Goal: Find contact information: Find contact information

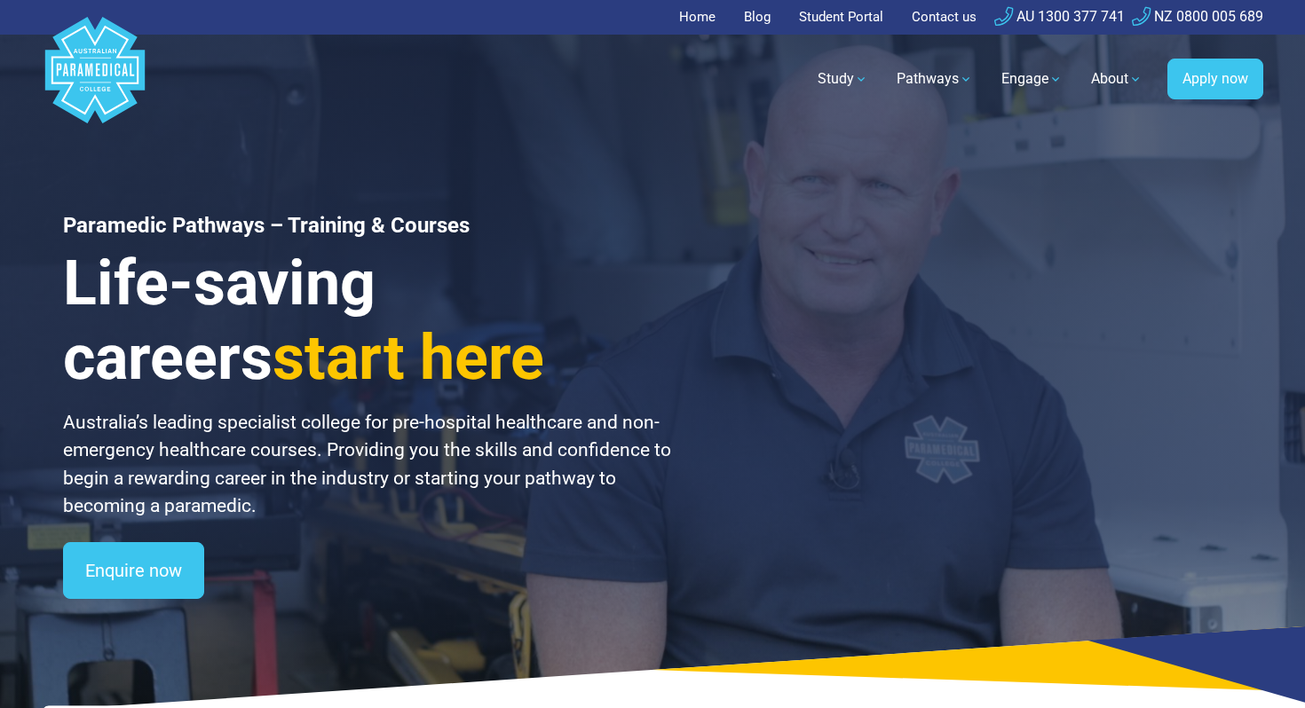
click at [943, 12] on link "Contact us" at bounding box center [944, 17] width 86 height 35
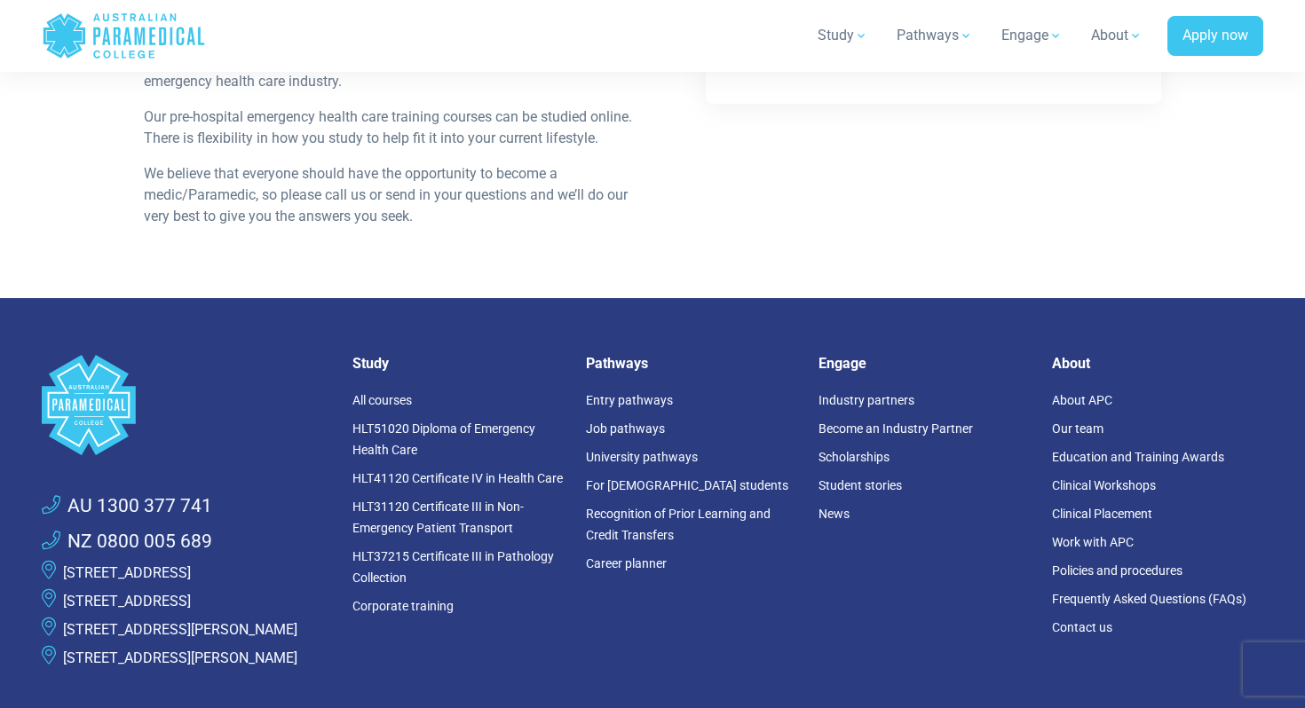
scroll to position [1054, 0]
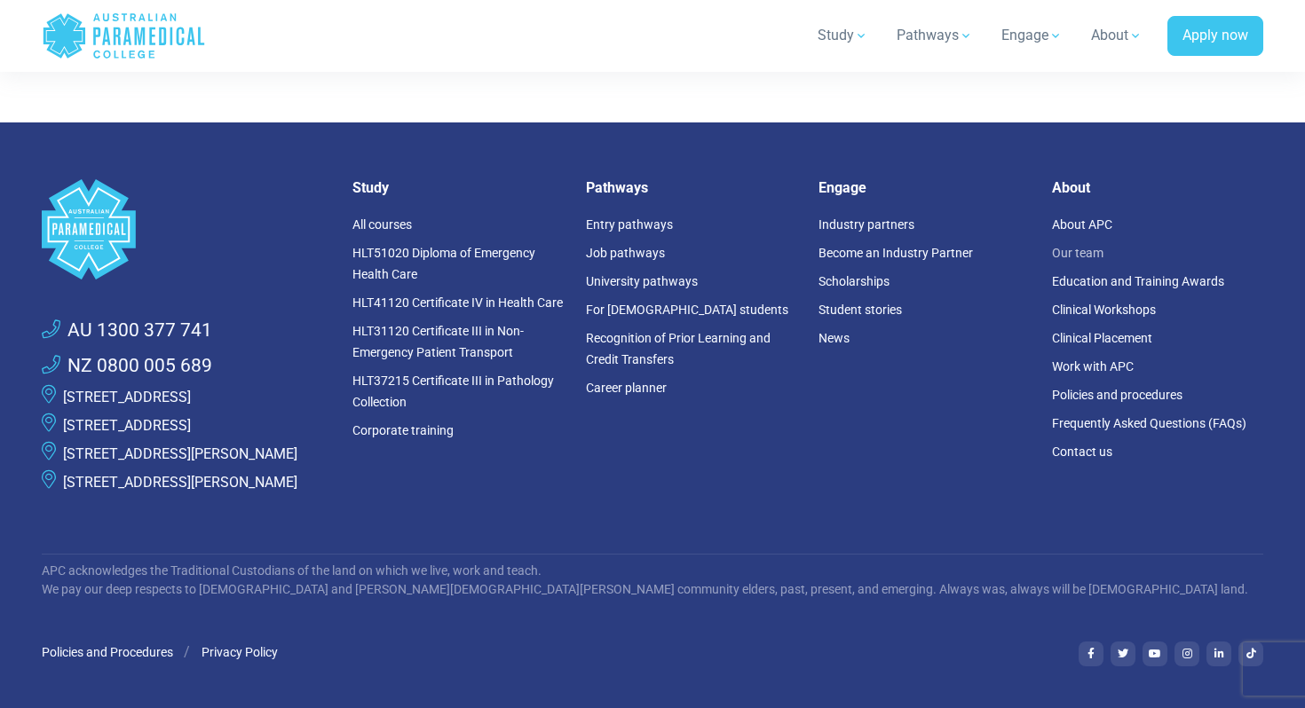
click at [1072, 249] on link "Our team" at bounding box center [1077, 253] width 51 height 14
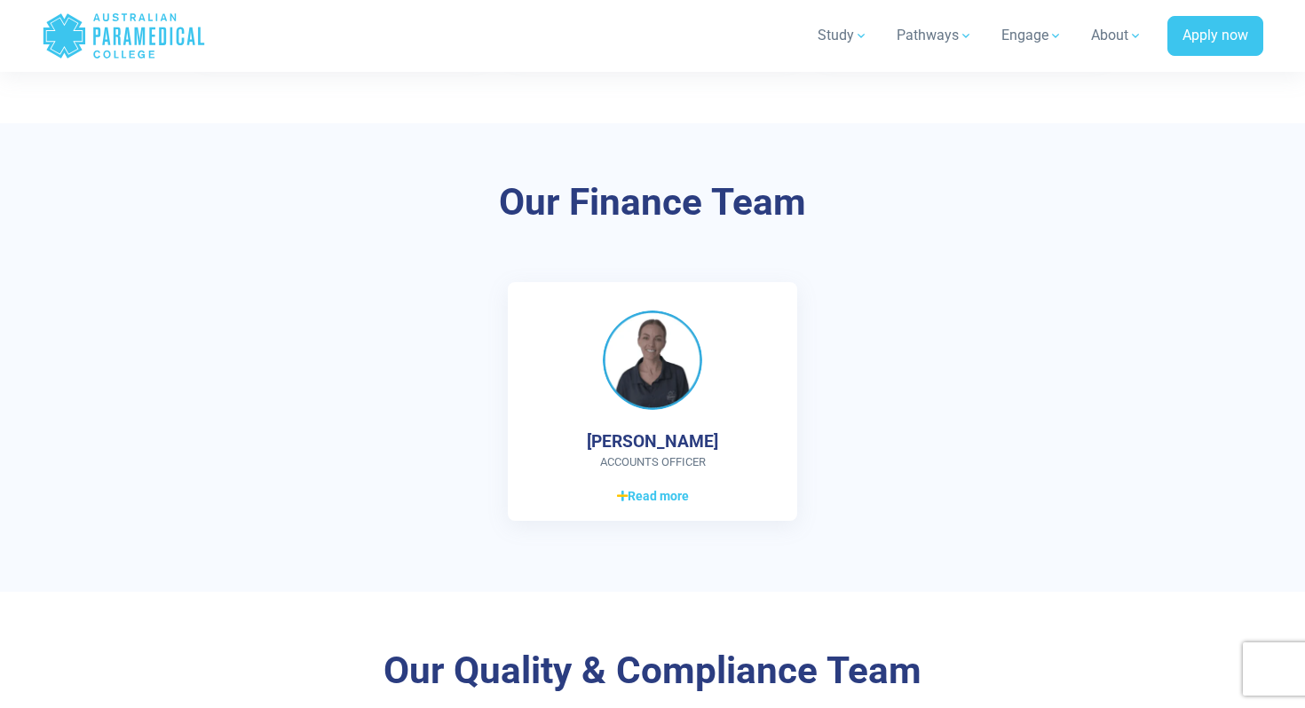
scroll to position [3644, 0]
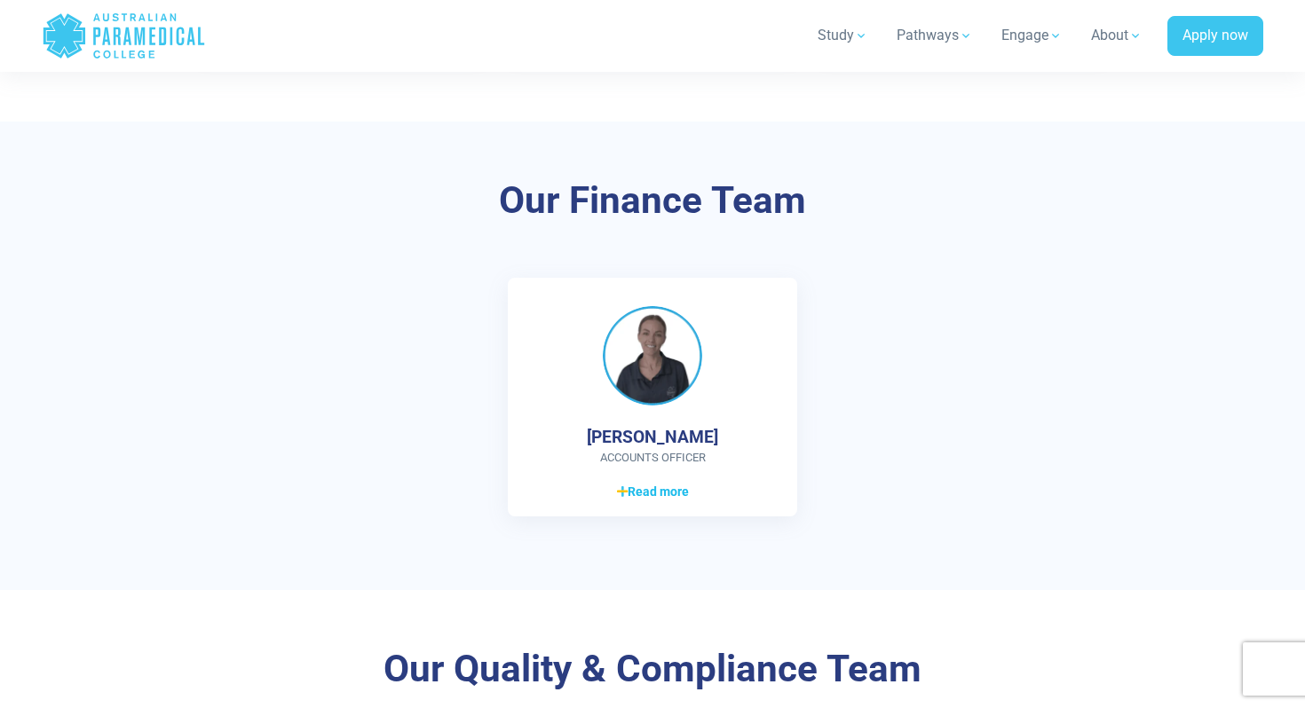
click at [661, 491] on span "Read more" at bounding box center [653, 492] width 72 height 19
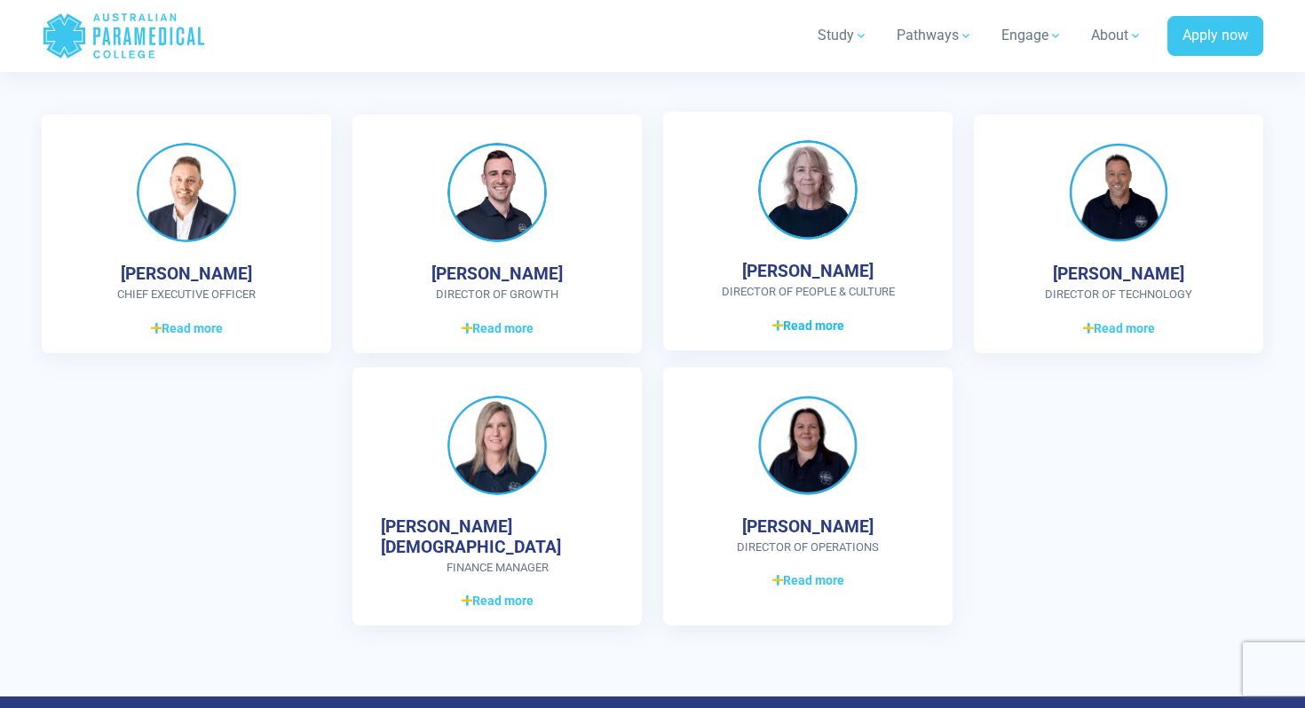
scroll to position [5005, 0]
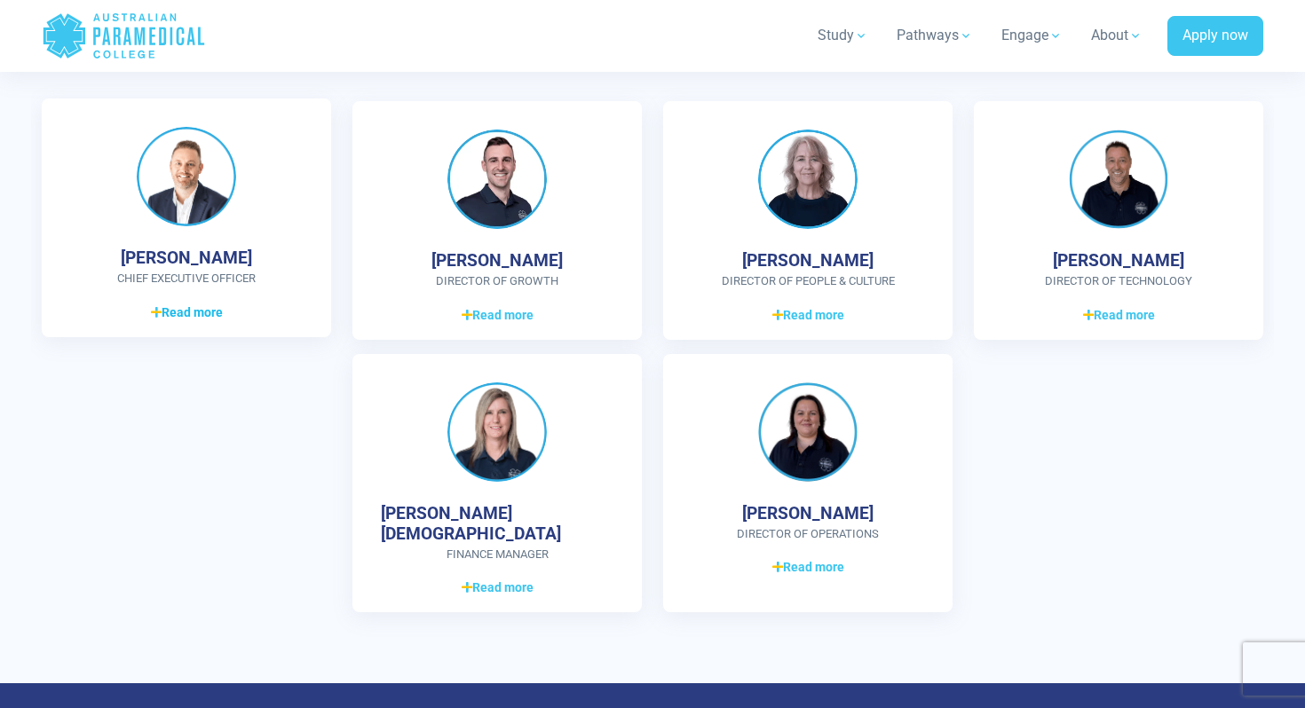
click at [207, 318] on span "Read more" at bounding box center [187, 313] width 72 height 19
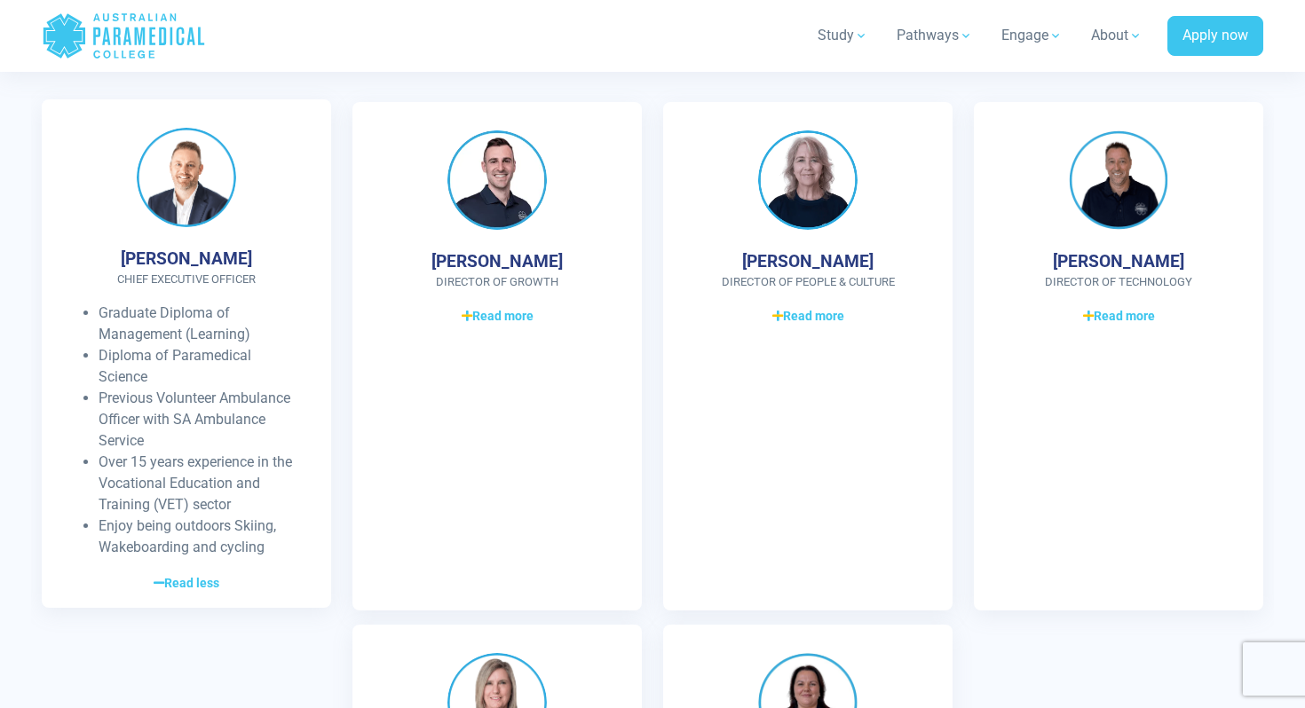
scroll to position [4891, 0]
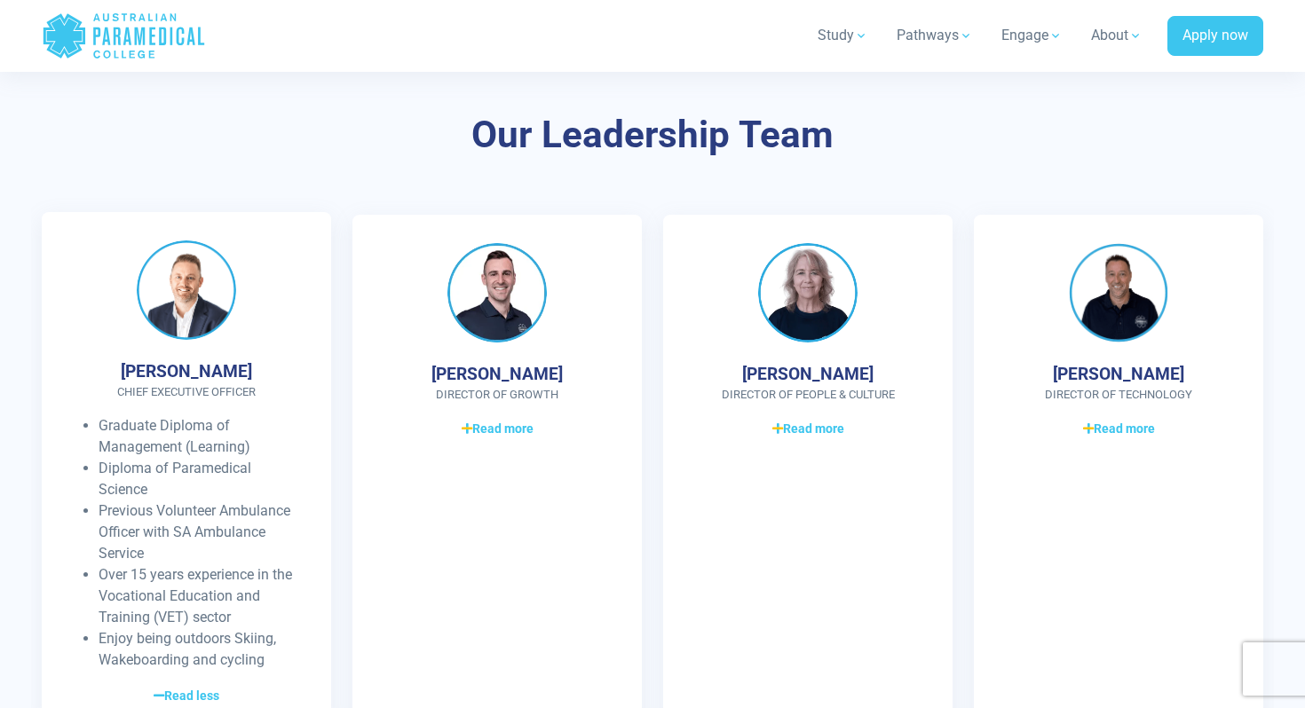
click at [223, 377] on h4 "Ben Poppy" at bounding box center [186, 371] width 131 height 20
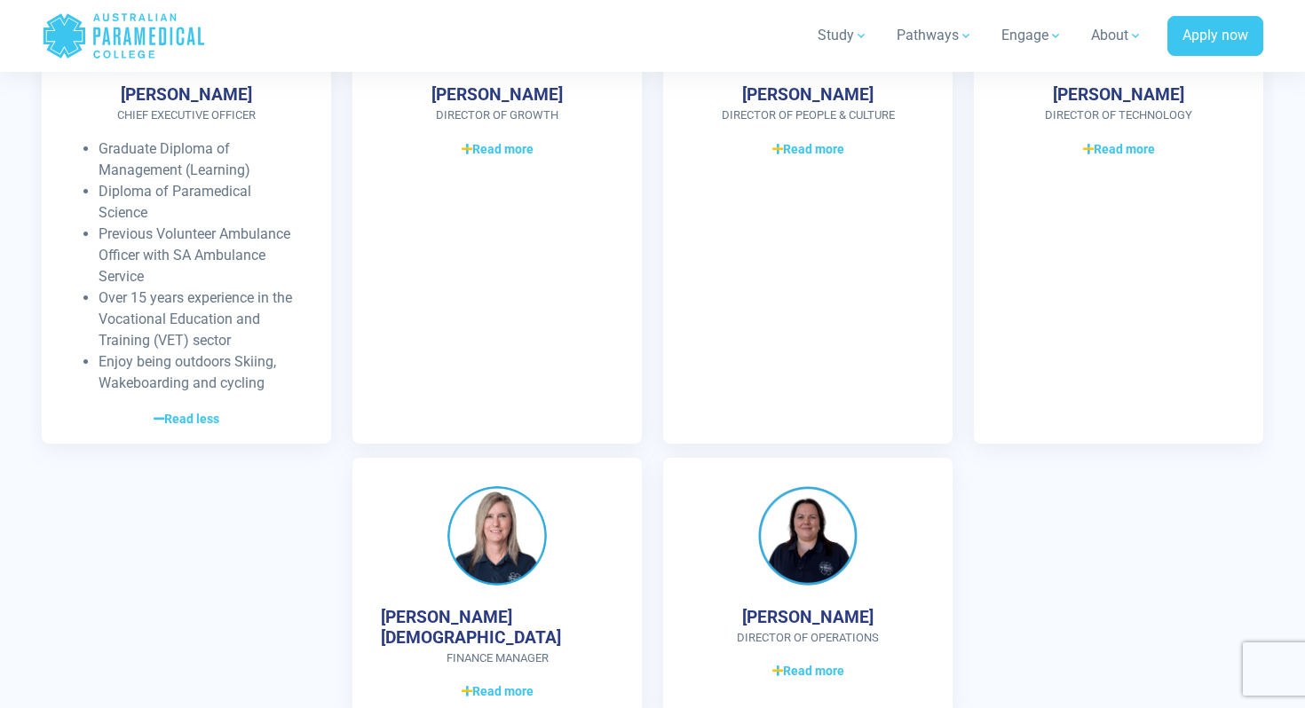
scroll to position [4790, 0]
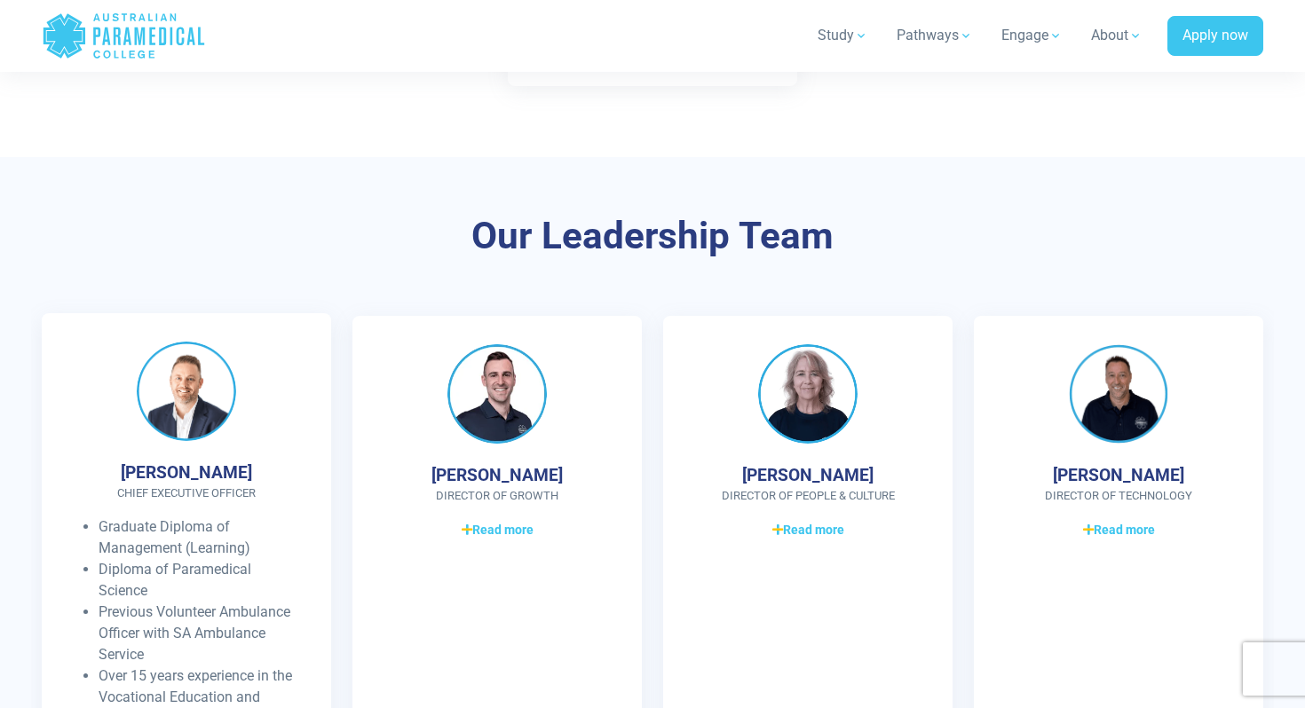
click at [187, 476] on h4 "Ben Poppy" at bounding box center [186, 473] width 131 height 20
click at [209, 519] on li "Graduate Diploma of Management (Learning)" at bounding box center [201, 538] width 204 height 43
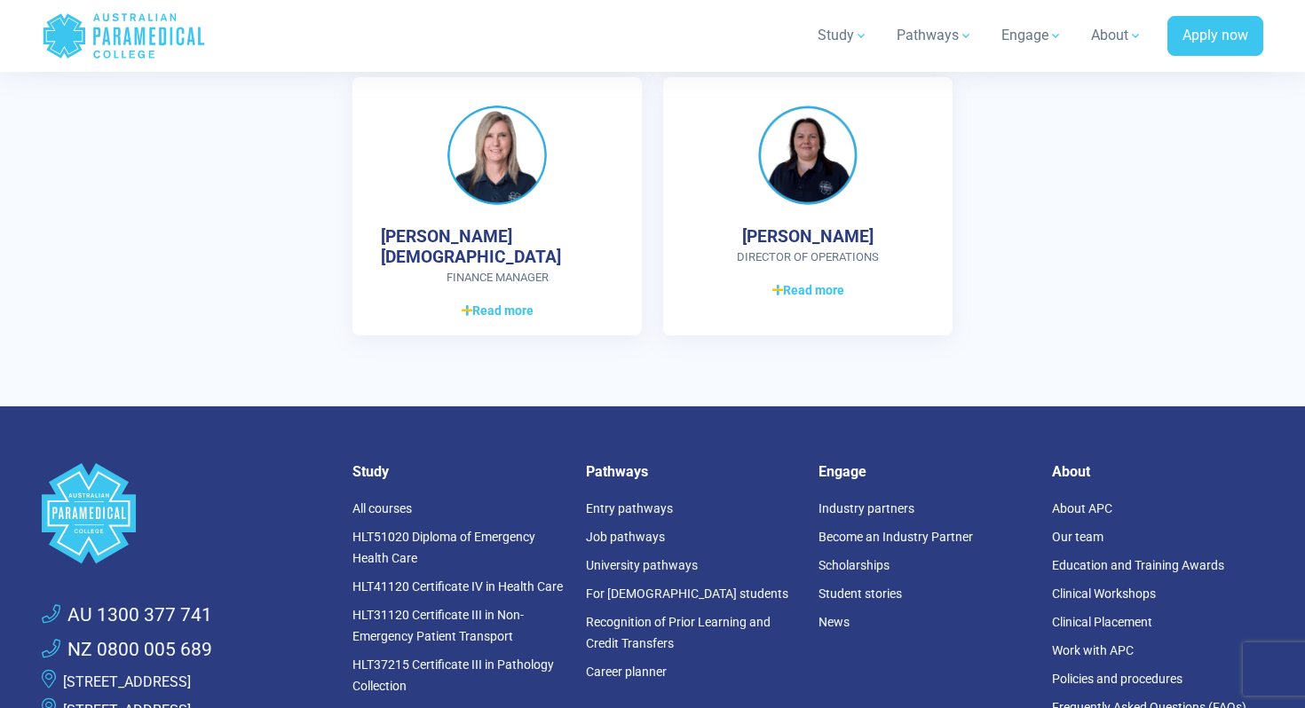
scroll to position [5551, 0]
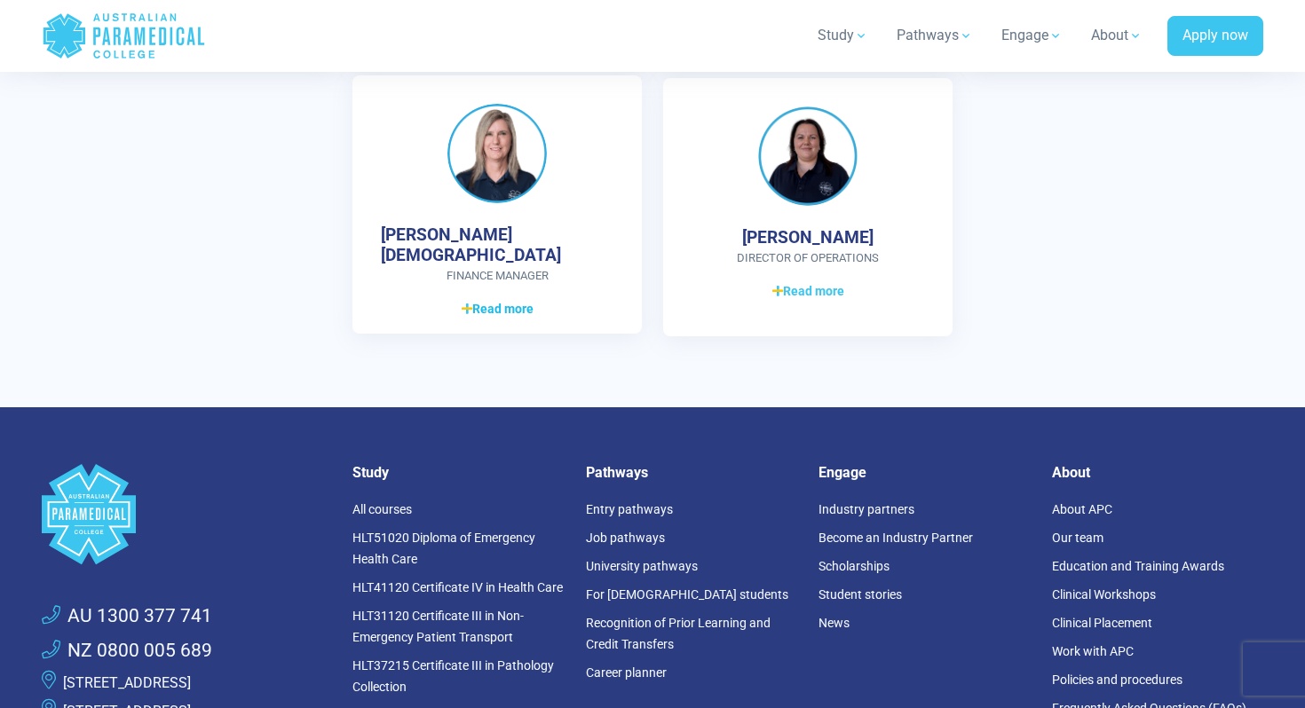
click at [516, 300] on span "Read more" at bounding box center [498, 309] width 72 height 19
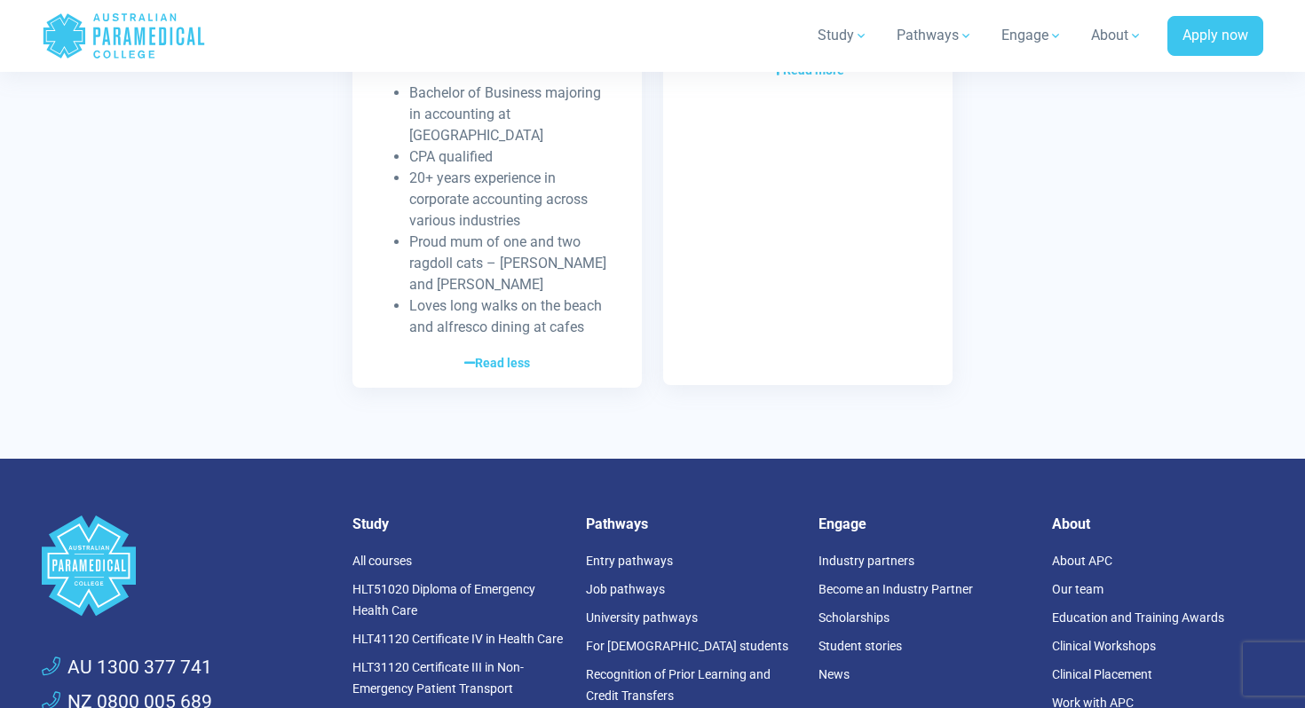
scroll to position [5767, 0]
